Goal: Check status: Check status

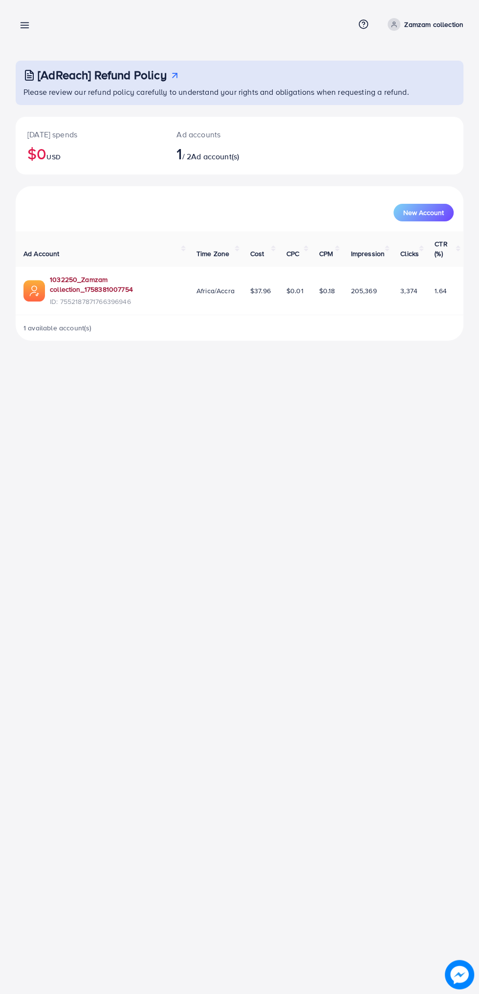
click at [69, 276] on link "1032250_Zamzam collection_1758381007754" at bounding box center [115, 285] width 131 height 20
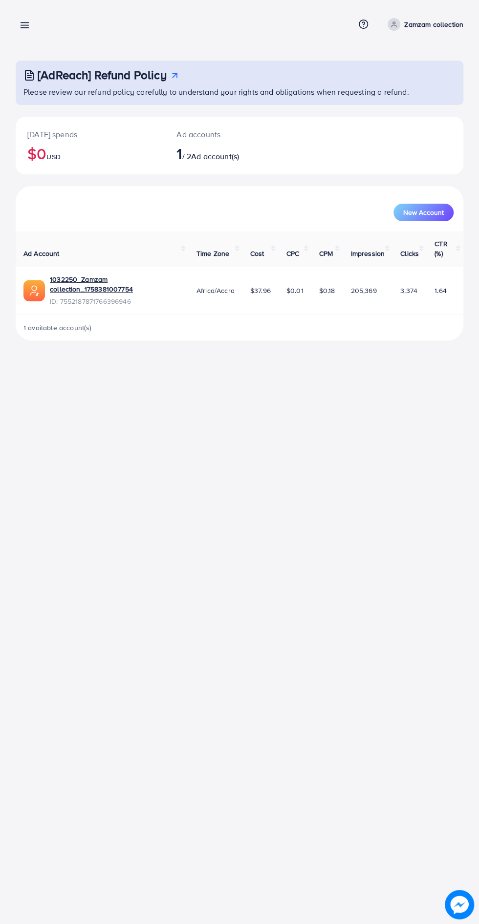
click at [24, 25] on line at bounding box center [25, 25] width 8 height 0
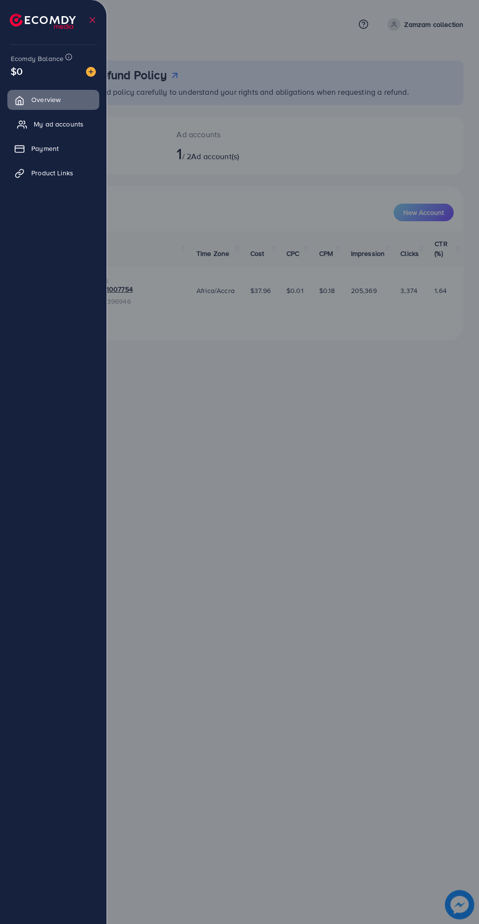
click at [41, 118] on link "My ad accounts" at bounding box center [53, 124] width 92 height 20
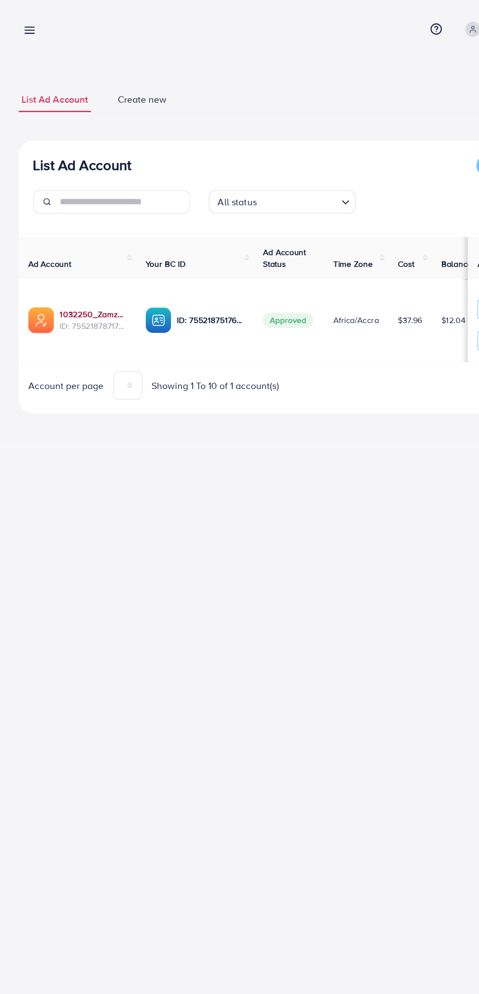
click at [67, 261] on link "1032250_Zamzam collection_1758381007754" at bounding box center [78, 262] width 56 height 10
click at [59, 261] on link "1032250_Zamzam collection_1758381007754" at bounding box center [78, 262] width 56 height 10
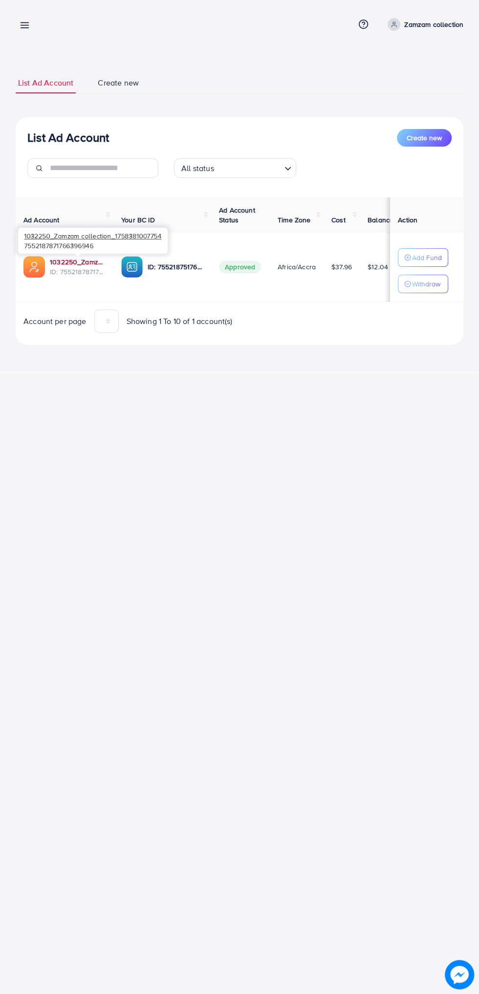
click at [63, 261] on link "1032250_Zamzam collection_1758381007754" at bounding box center [78, 262] width 56 height 10
